Goal: Task Accomplishment & Management: Manage account settings

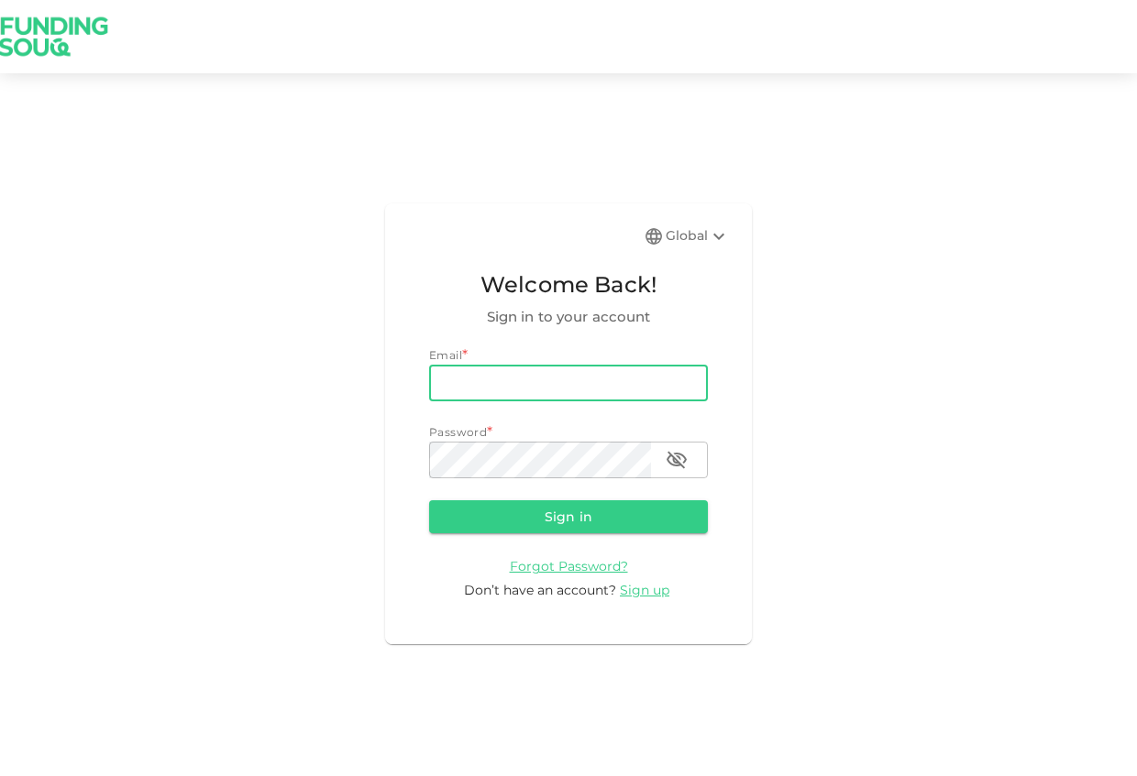
type input "[EMAIL_ADDRESS][DOMAIN_NAME]"
click at [568, 516] on button "Sign in" at bounding box center [568, 517] width 279 height 33
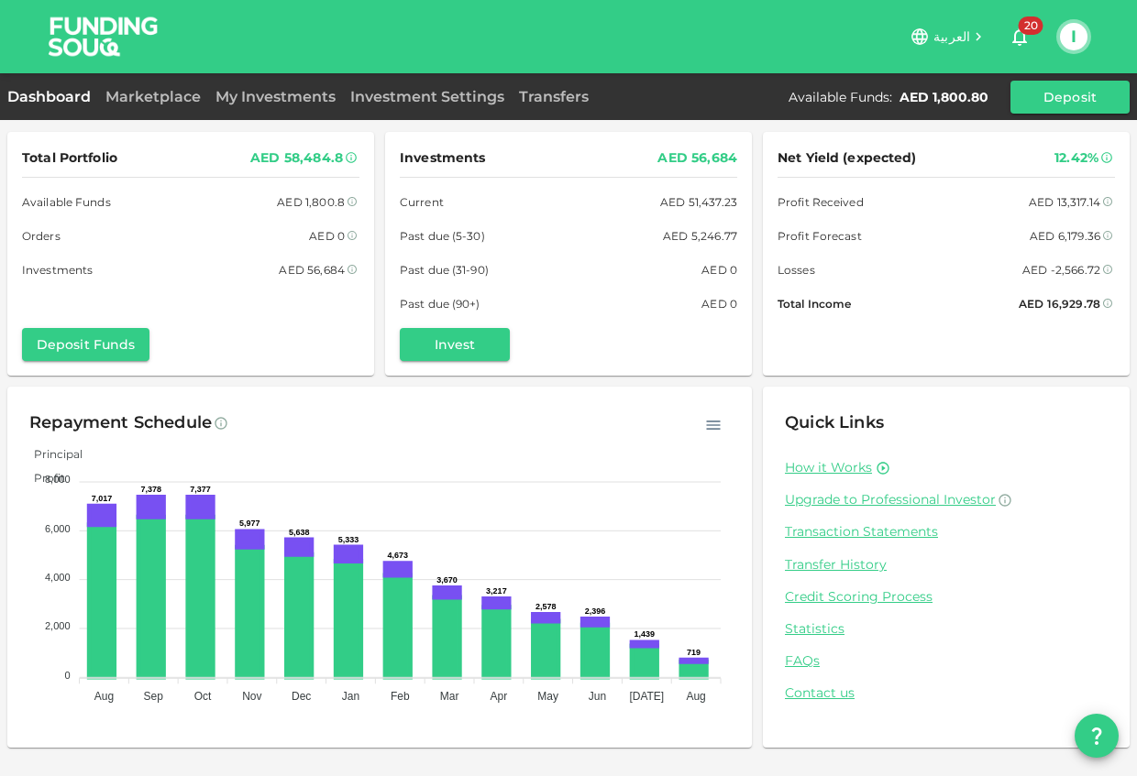
click at [168, 84] on div "Dashboard Marketplace My Investments Investment Settings Transfers Available Fu…" at bounding box center [568, 97] width 1137 height 33
click at [160, 93] on link "Marketplace" at bounding box center [153, 96] width 110 height 17
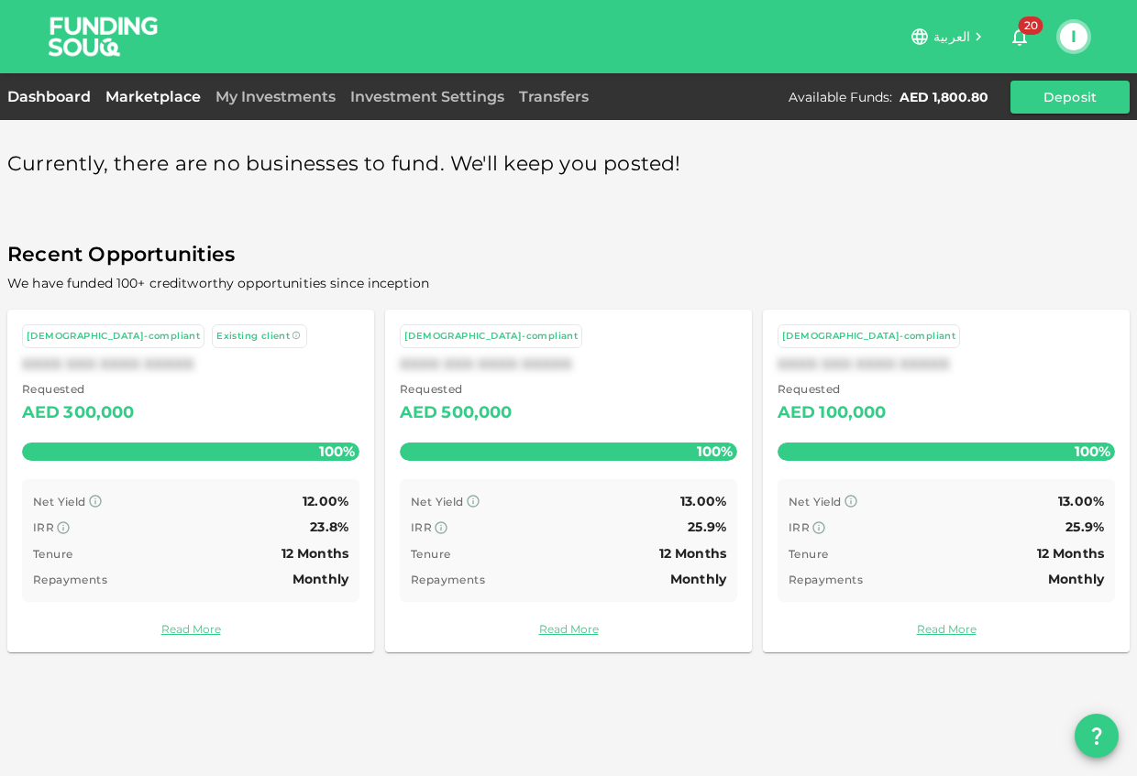
click at [52, 95] on link "Dashboard" at bounding box center [52, 96] width 91 height 17
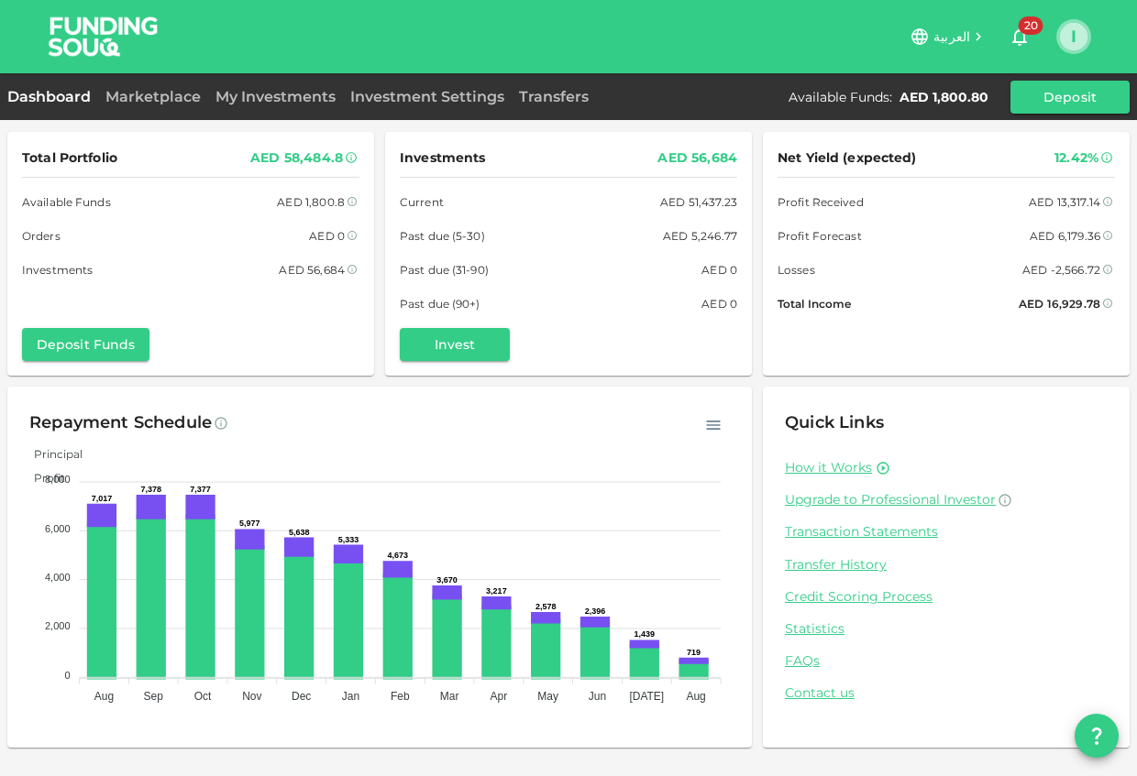
click at [1076, 36] on button "I" at bounding box center [1074, 37] width 28 height 28
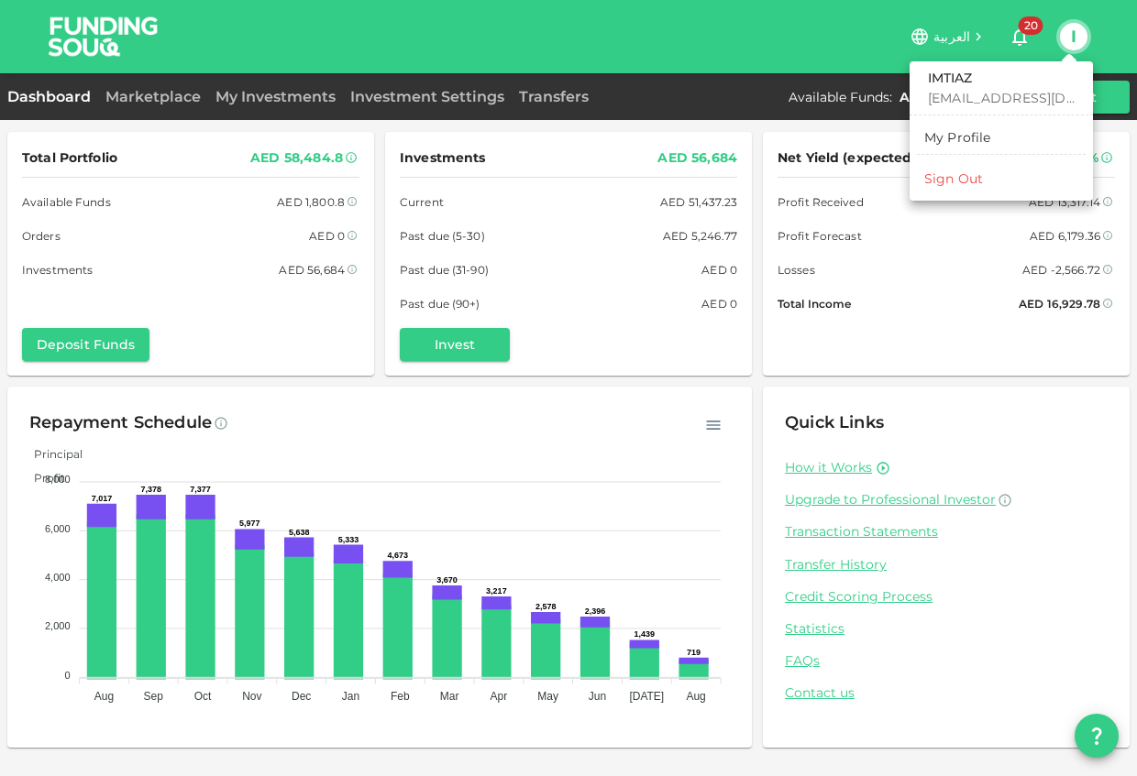
click at [986, 179] on li "Sign Out" at bounding box center [1001, 178] width 169 height 29
